Goal: Information Seeking & Learning: Understand process/instructions

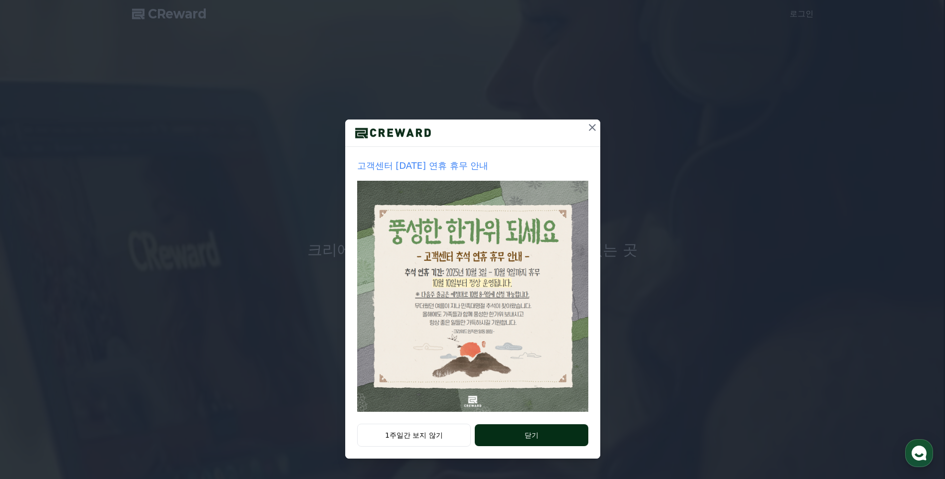
click at [524, 437] on button "닫기" at bounding box center [531, 436] width 113 height 22
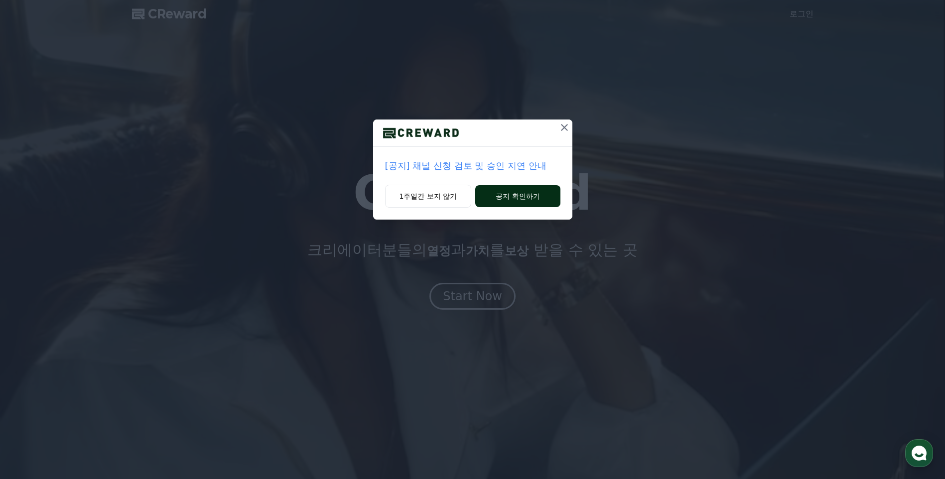
click at [532, 194] on button "공지 확인하기" at bounding box center [517, 196] width 85 height 22
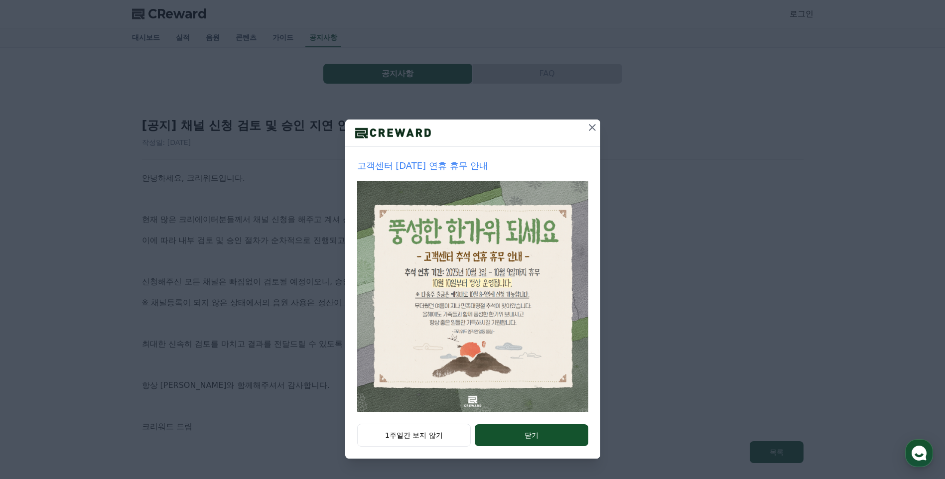
click at [592, 128] on icon at bounding box center [592, 127] width 7 height 7
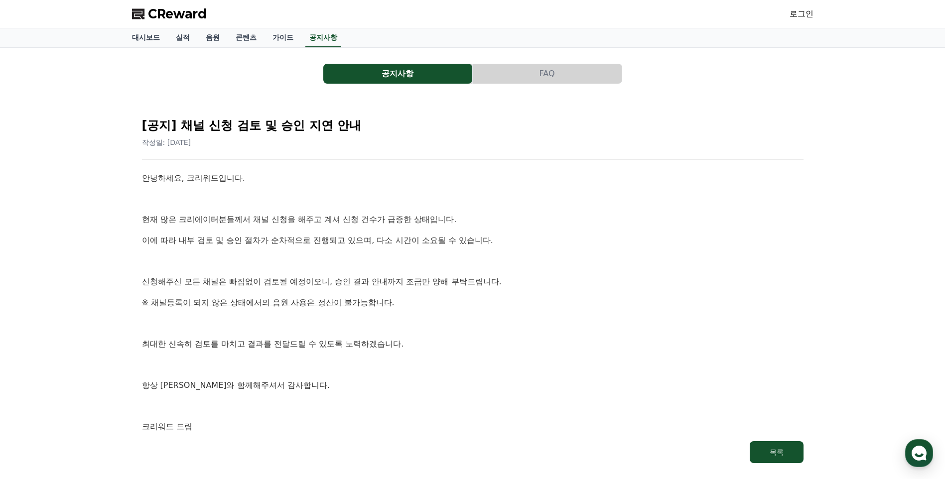
click at [587, 157] on div "[공지] 채널 신청 검토 및 승인 지연 안내 작성일: 2025-09-26 안녕하세요, 크리워드입니다. 현재 많은 크리에이터분들께서 채널 신청을…" at bounding box center [473, 287] width 666 height 358
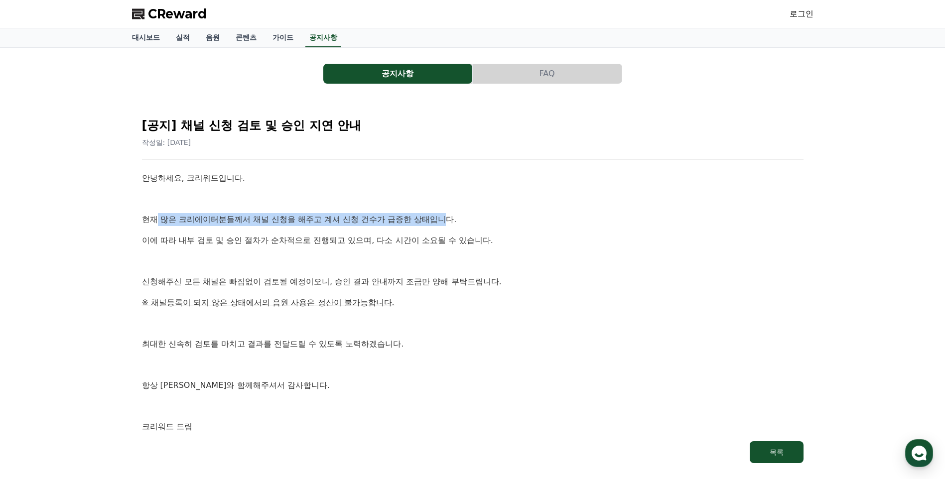
drag, startPoint x: 154, startPoint y: 220, endPoint x: 449, endPoint y: 217, distance: 295.5
click at [449, 217] on p "현재 많은 크리에이터분들께서 채널 신청을 해주고 계셔 신청 건수가 급증한 상태입니다." at bounding box center [473, 219] width 662 height 13
drag, startPoint x: 449, startPoint y: 217, endPoint x: 412, endPoint y: 223, distance: 38.4
click at [412, 223] on p "현재 많은 크리에이터분들께서 채널 신청을 해주고 계셔 신청 건수가 급증한 상태입니다." at bounding box center [473, 219] width 662 height 13
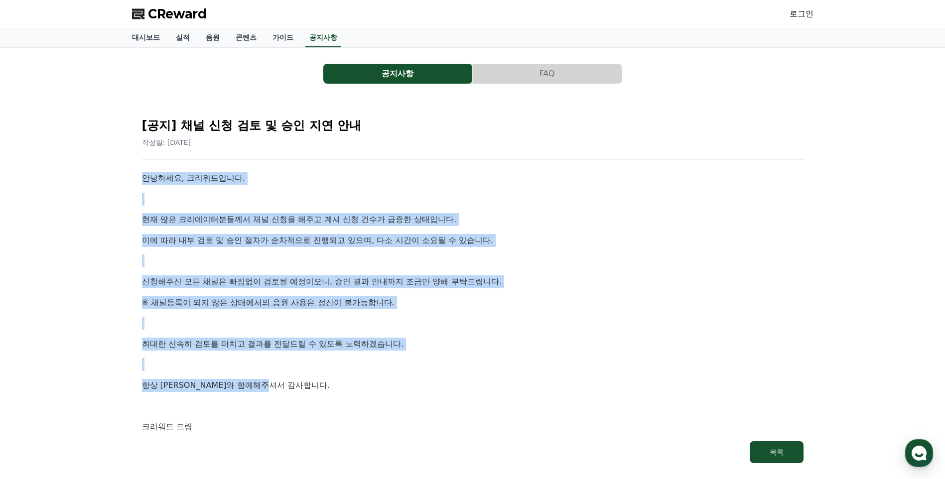
drag, startPoint x: 145, startPoint y: 181, endPoint x: 510, endPoint y: 375, distance: 412.8
click at [510, 375] on div "안녕하세요, 크리워드입니다. 현재 많은 크리에이터분들께서 채널 신청을 해주고 계셔 신청 건수가 급증한 상태입니다. 이에 따라 내부 검토 및 승…" at bounding box center [473, 303] width 662 height 262
click at [287, 37] on link "가이드" at bounding box center [283, 37] width 37 height 19
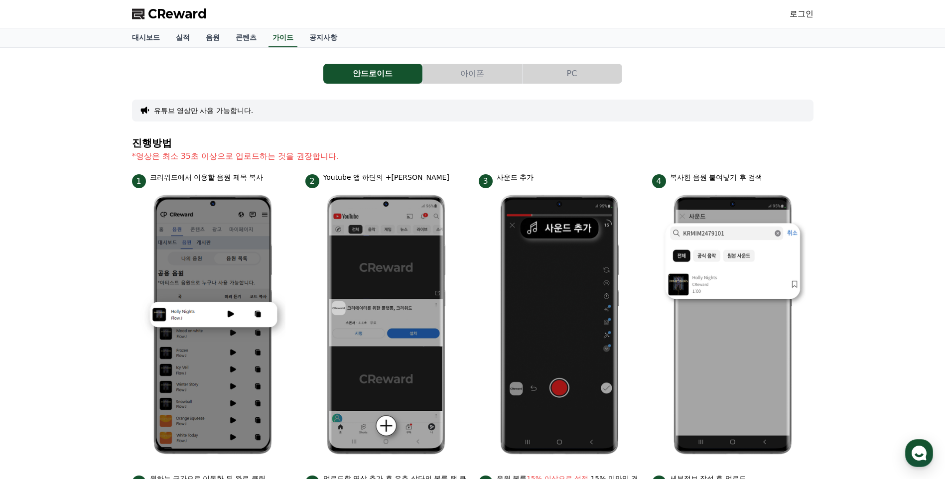
click at [427, 131] on div "안드로이드 아이폰 PC 유튜브 영상만 사용 가능합니다. 진행방법 *영상은 최소 35초 이상으로 업로드하는 것을 권장합니다. 1 크리워드에서 이…" at bounding box center [473, 412] width 682 height 712
click at [459, 135] on div "안드로이드 아이폰 PC 유튜브 영상만 사용 가능합니다. 진행방법 *영상은 최소 35초 이상으로 업로드하는 것을 권장합니다. 1 크리워드에서 이…" at bounding box center [473, 412] width 682 height 712
click at [804, 137] on div "안드로이드 아이폰 PC 유튜브 영상만 사용 가능합니다. 진행방법 *영상은 최소 35초 이상으로 업로드하는 것을 권장합니다. 1 크리워드에서 이…" at bounding box center [473, 412] width 682 height 712
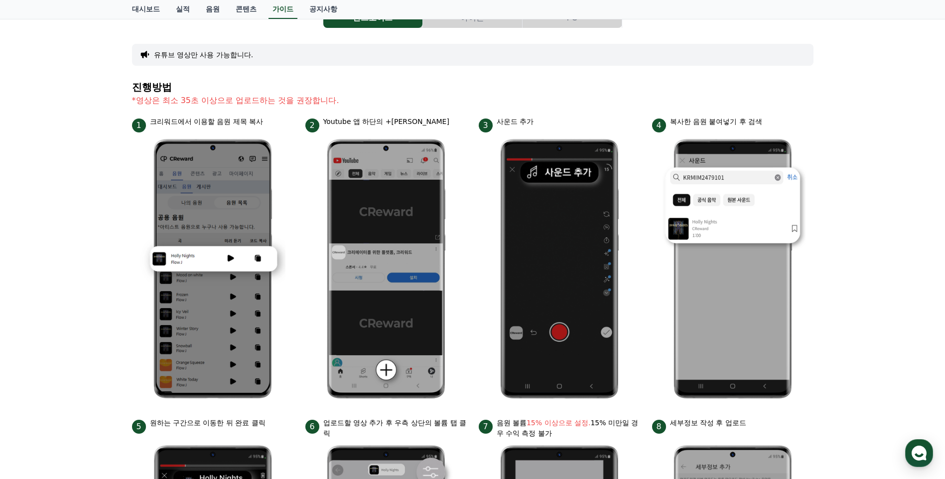
scroll to position [199, 0]
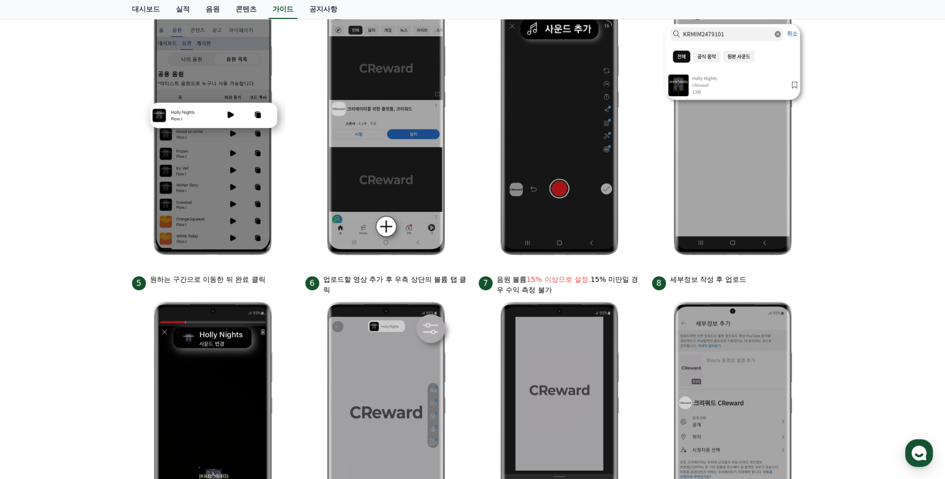
click at [282, 175] on img at bounding box center [212, 126] width 145 height 274
click at [836, 244] on div "안드로이드 아이폰 PC 유튜브 영상만 사용 가능합니다. 진행방법 *영상은 최소 35초 이상으로 업로드하는 것을 권장합니다. 1 크리워드에서 이…" at bounding box center [472, 213] width 945 height 728
click at [895, 128] on div "안드로이드 아이폰 PC 유튜브 영상만 사용 가능합니다. 진행방법 *영상은 최소 35초 이상으로 업로드하는 것을 권장합니다. 1 크리워드에서 이…" at bounding box center [472, 213] width 945 height 728
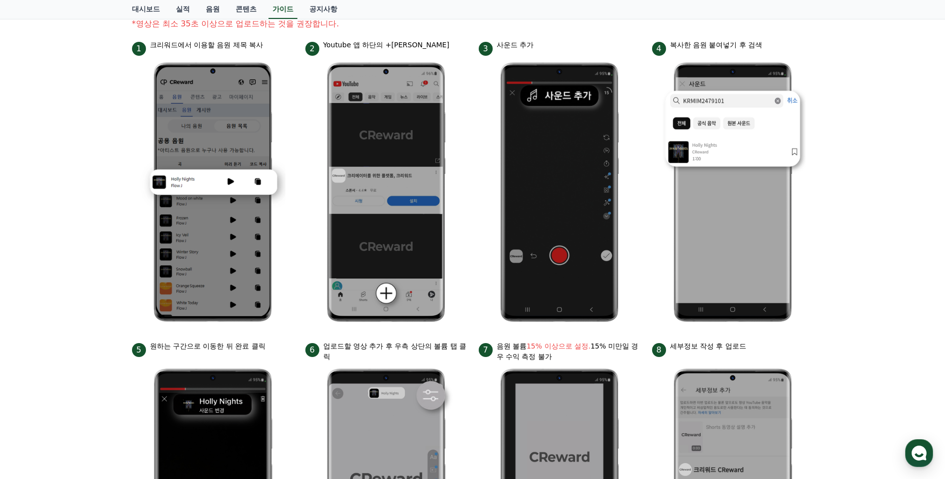
scroll to position [0, 0]
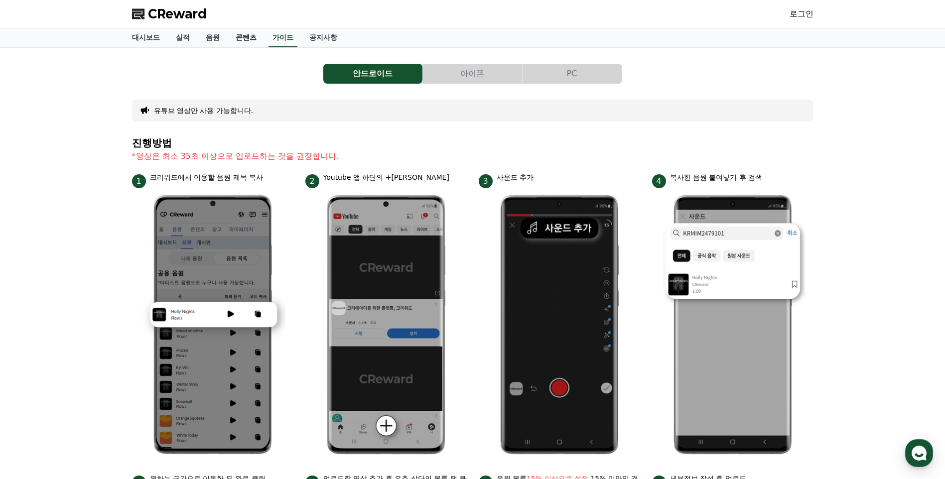
click at [246, 39] on link "콘텐츠" at bounding box center [246, 37] width 37 height 19
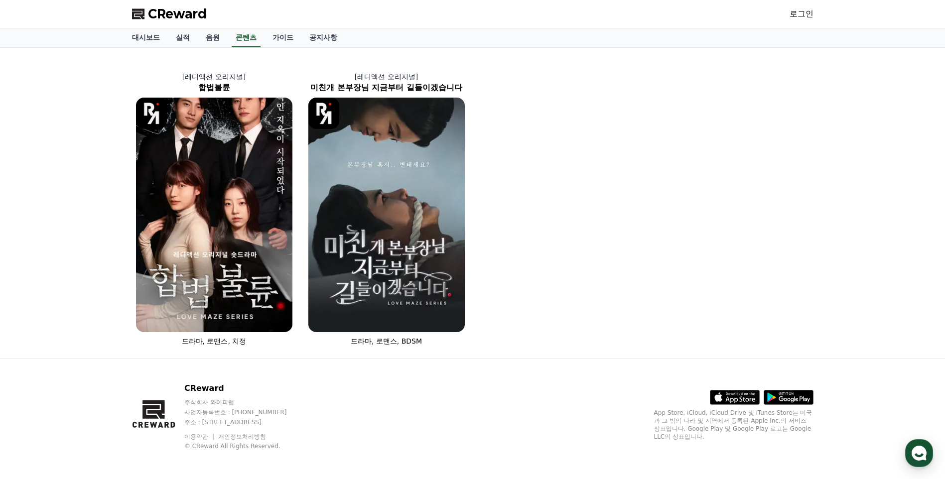
click at [585, 132] on div "[레디액션 오리지널] 합법불륜 드라마, 로맨스, 치정 [레디액션 오리지널] 미친개 본부장님 지금부터 길들이겠습니다 드라마, 로맨스, BDSM" at bounding box center [473, 203] width 690 height 302
click at [213, 38] on link "음원" at bounding box center [213, 37] width 30 height 19
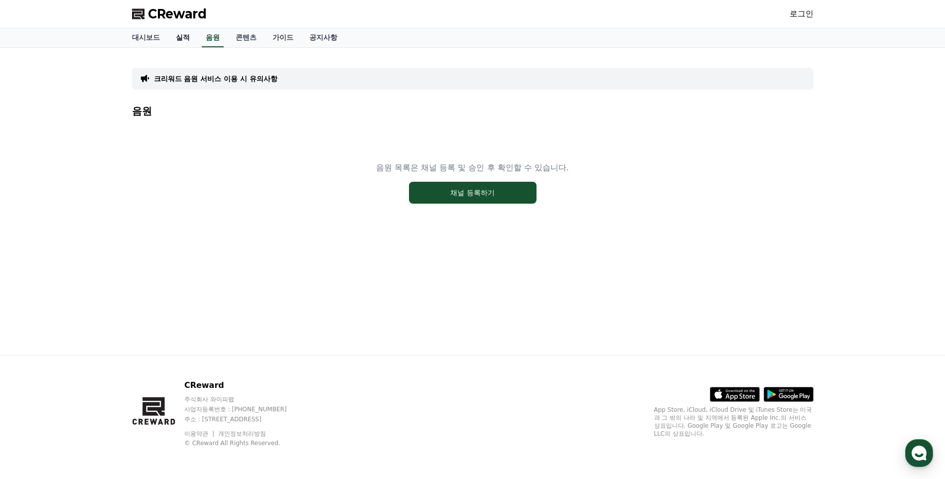
click at [181, 38] on link "실적" at bounding box center [183, 37] width 30 height 19
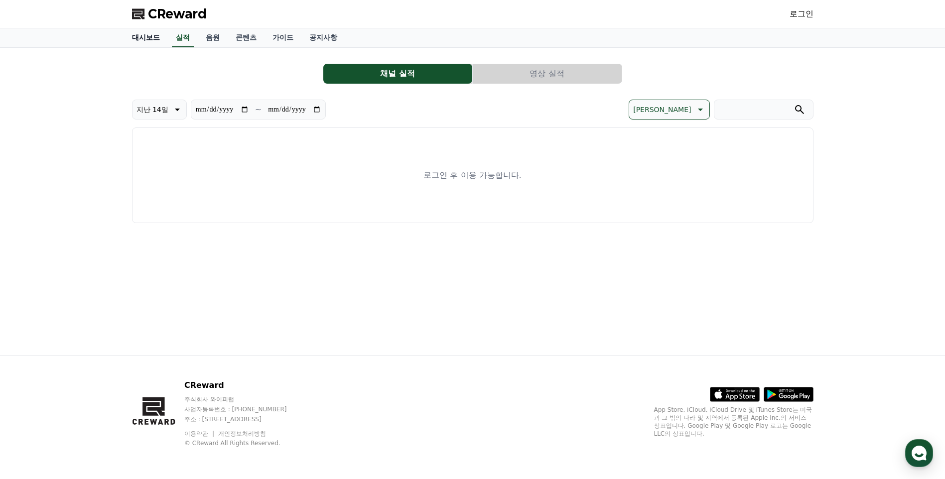
click at [144, 35] on link "대시보드" at bounding box center [146, 37] width 44 height 19
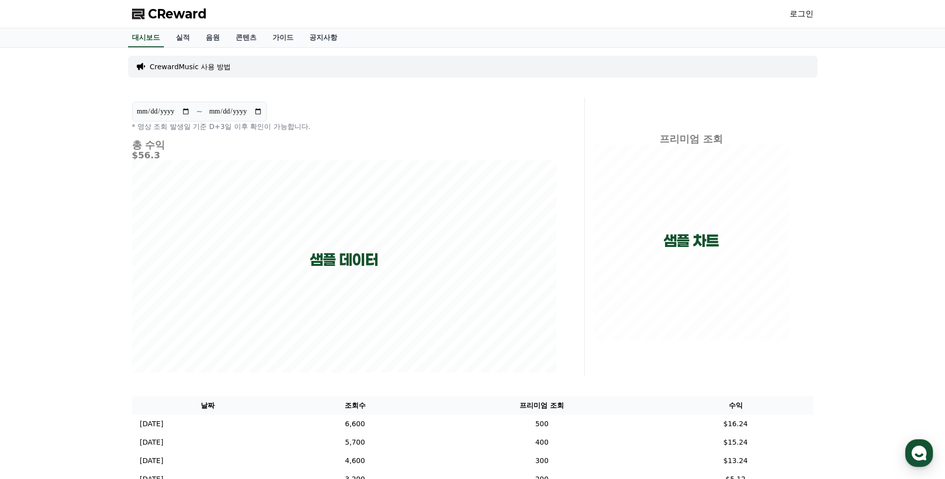
click at [883, 169] on div "**********" at bounding box center [472, 291] width 945 height 486
